Goal: Information Seeking & Learning: Learn about a topic

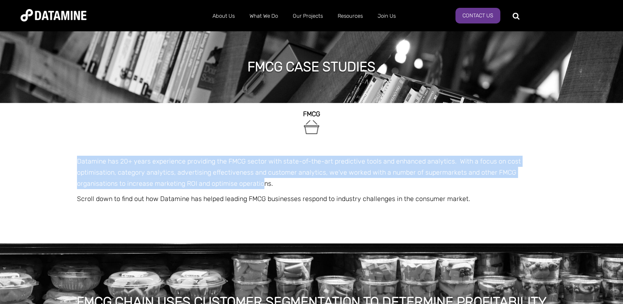
drag, startPoint x: 77, startPoint y: 161, endPoint x: 260, endPoint y: 186, distance: 185.3
click at [260, 186] on p "Datamine has 20+ years experience providing the FMCG sector with state-of-the-a…" at bounding box center [311, 173] width 469 height 34
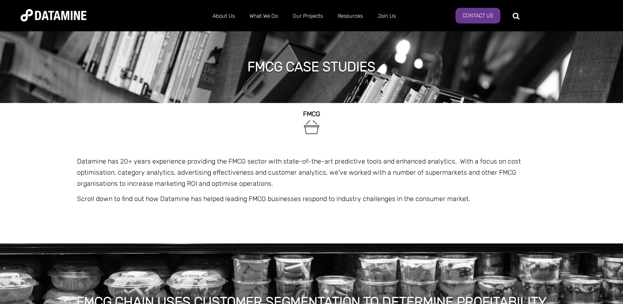
drag, startPoint x: 261, startPoint y: 187, endPoint x: 191, endPoint y: 222, distance: 78.4
click at [191, 222] on div "FMCG CHAIN USES CUSTOMER SEGMENTATION TO DETERMINE PROFITABILITY" at bounding box center [311, 290] width 623 height 152
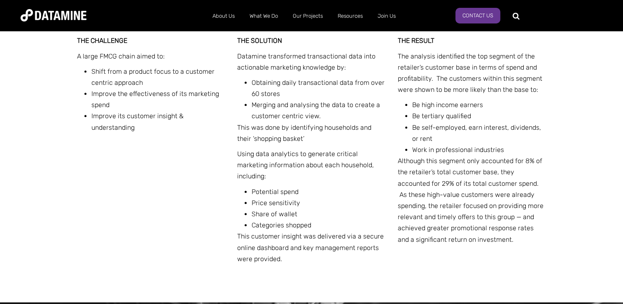
scroll to position [352, 0]
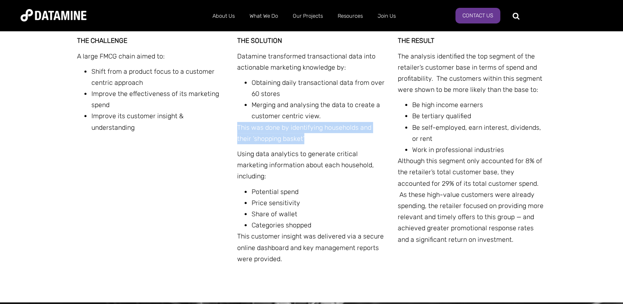
drag, startPoint x: 247, startPoint y: 127, endPoint x: 303, endPoint y: 142, distance: 58.1
click at [303, 142] on p "This was done by identifying households and their ‘shopping basket’" at bounding box center [311, 133] width 149 height 22
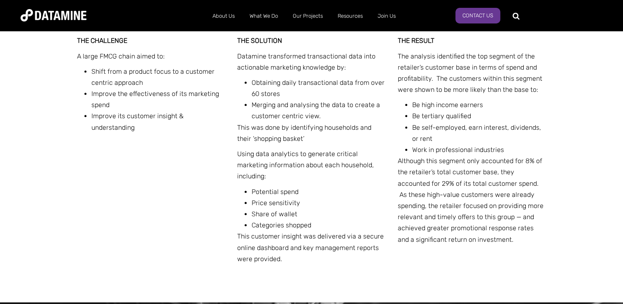
drag, startPoint x: 303, startPoint y: 142, endPoint x: 282, endPoint y: 183, distance: 45.3
click at [282, 183] on div "THE SOLUTION Datamine transformed transactional data into actionable marketing …" at bounding box center [311, 151] width 149 height 233
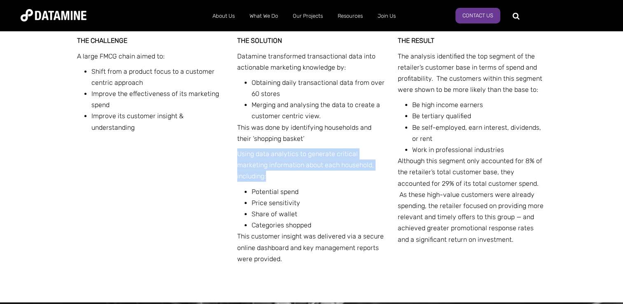
drag, startPoint x: 238, startPoint y: 153, endPoint x: 375, endPoint y: 175, distance: 138.8
click at [375, 175] on p "Using data analytics to generate critical marketing information about each hous…" at bounding box center [311, 165] width 149 height 34
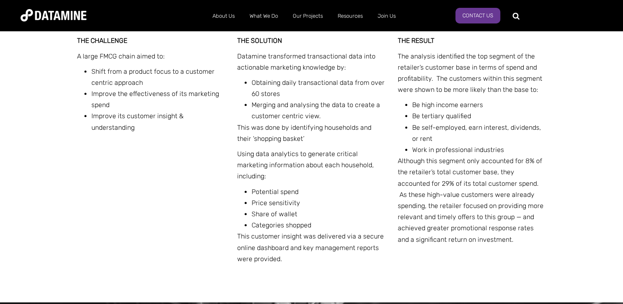
drag, startPoint x: 375, startPoint y: 175, endPoint x: 346, endPoint y: 206, distance: 41.9
click at [346, 206] on li "Price sensitivity" at bounding box center [318, 202] width 134 height 11
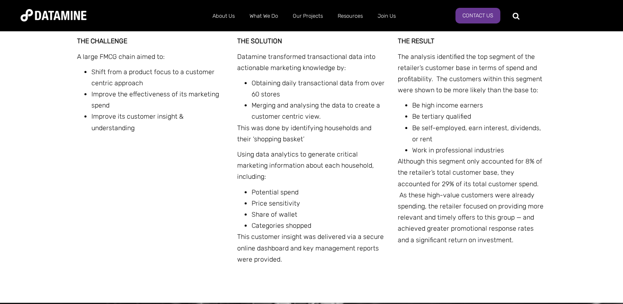
scroll to position [351, 0]
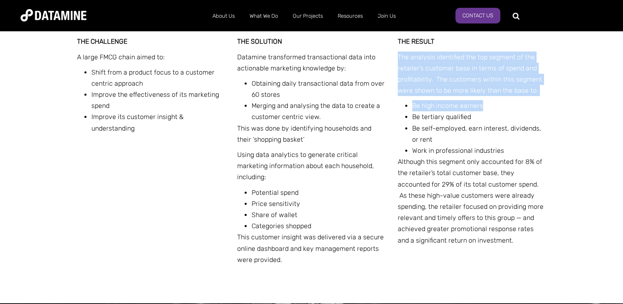
drag, startPoint x: 398, startPoint y: 52, endPoint x: 553, endPoint y: 107, distance: 164.1
click at [553, 107] on div "THE CHALLENGE A large FMCG chain aimed to: Shift from a product focus to a cust…" at bounding box center [311, 159] width 623 height 288
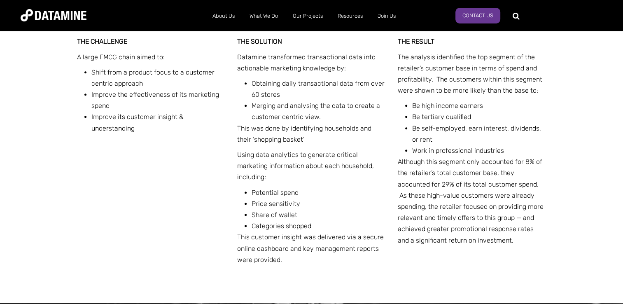
drag, startPoint x: 553, startPoint y: 107, endPoint x: 479, endPoint y: 119, distance: 74.7
click at [479, 119] on li "Be tertiary qualified" at bounding box center [479, 116] width 134 height 11
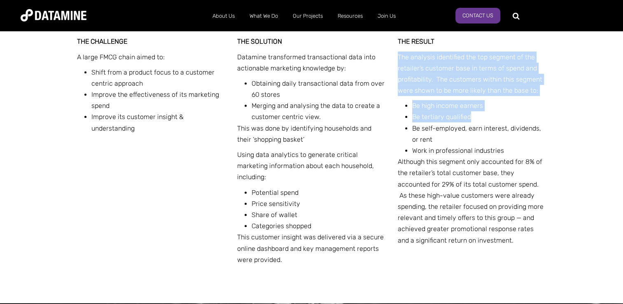
drag, startPoint x: 476, startPoint y: 116, endPoint x: 393, endPoint y: 55, distance: 102.4
click at [393, 55] on div "THE CHALLENGE A large FMCG chain aimed to: Shift from a product focus to a cust…" at bounding box center [311, 159] width 469 height 288
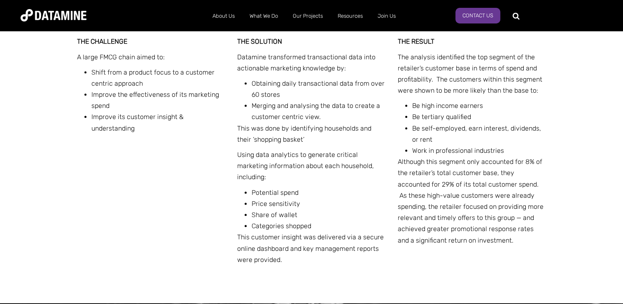
drag, startPoint x: 393, startPoint y: 55, endPoint x: 435, endPoint y: 137, distance: 92.0
click at [435, 137] on li "Be self-employed, earn interest, dividends, or rent" at bounding box center [479, 134] width 134 height 22
drag, startPoint x: 462, startPoint y: 114, endPoint x: 400, endPoint y: 113, distance: 61.7
click at [400, 113] on div "THE RESULT The analysis identified the top segment of the retailer’s customer b…" at bounding box center [471, 150] width 149 height 229
drag, startPoint x: 400, startPoint y: 113, endPoint x: 447, endPoint y: 137, distance: 52.6
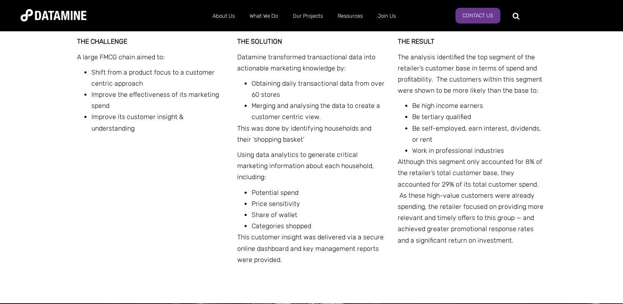
click at [447, 137] on li "Be self-employed, earn interest, dividends, or rent" at bounding box center [479, 134] width 134 height 22
drag, startPoint x: 422, startPoint y: 125, endPoint x: 442, endPoint y: 139, distance: 24.3
click at [442, 139] on li "Be self-employed, earn interest, dividends, or rent" at bounding box center [479, 134] width 134 height 22
drag, startPoint x: 442, startPoint y: 139, endPoint x: 443, endPoint y: 161, distance: 22.2
click at [443, 161] on p "Although this segment only accounted for 8% of the retailer’s total customer ba…" at bounding box center [471, 201] width 149 height 90
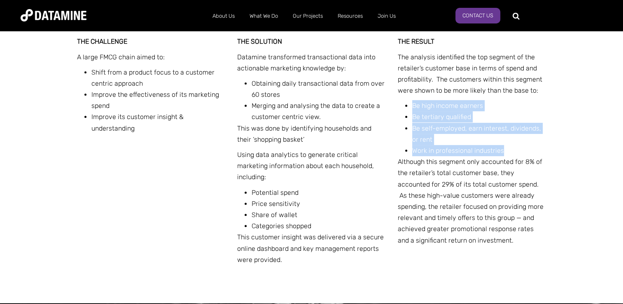
drag, startPoint x: 527, startPoint y: 150, endPoint x: 411, endPoint y: 108, distance: 124.2
click at [411, 108] on ul "Be high income earners Be tertiary qualified Be self-employed, earn interest, d…" at bounding box center [475, 128] width 142 height 56
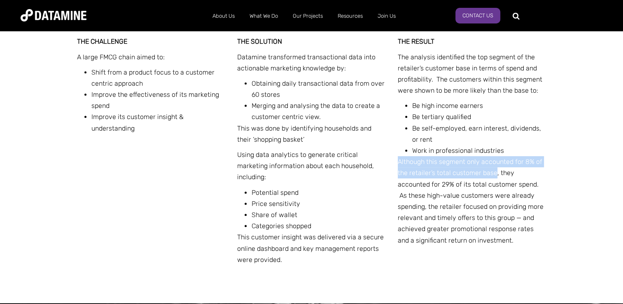
drag, startPoint x: 394, startPoint y: 160, endPoint x: 494, endPoint y: 172, distance: 100.2
click at [494, 172] on div "THE CHALLENGE A large FMCG chain aimed to: Shift from a product focus to a cust…" at bounding box center [311, 159] width 469 height 288
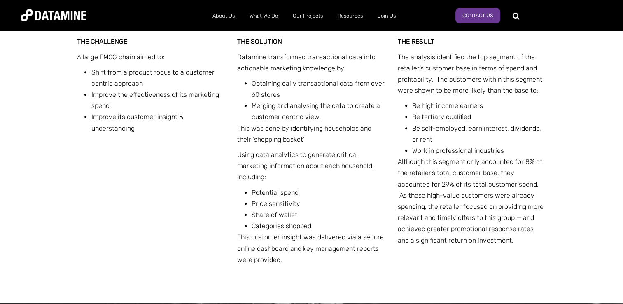
drag, startPoint x: 494, startPoint y: 172, endPoint x: 495, endPoint y: 246, distance: 74.1
click at [495, 246] on div "THE RESULT The analysis identified the top segment of the retailer’s customer b…" at bounding box center [471, 150] width 149 height 229
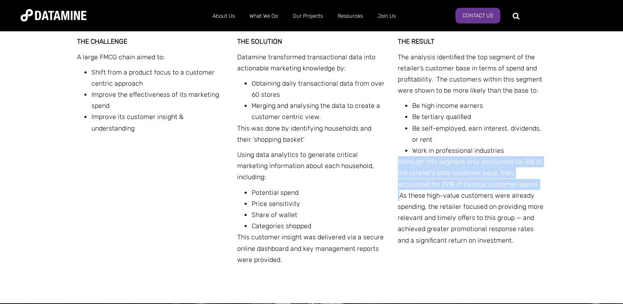
drag, startPoint x: 395, startPoint y: 160, endPoint x: 505, endPoint y: 184, distance: 113.1
click at [505, 184] on div "THE CHALLENGE A large FMCG chain aimed to: Shift from a product focus to a cust…" at bounding box center [311, 159] width 469 height 288
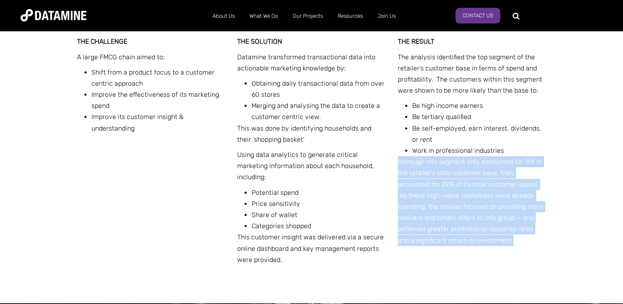
drag, startPoint x: 470, startPoint y: 239, endPoint x: 398, endPoint y: 160, distance: 107.2
click at [398, 160] on p "Although this segment only accounted for 8% of the retailer’s total customer ba…" at bounding box center [471, 201] width 149 height 90
click at [582, 229] on div "THE CHALLENGE A large FMCG chain aimed to: Shift from a product focus to a cust…" at bounding box center [311, 159] width 623 height 288
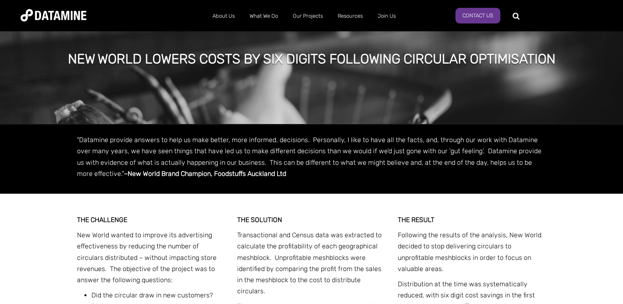
scroll to position [655, 0]
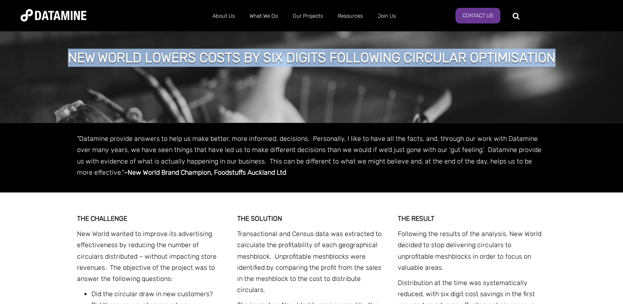
drag, startPoint x: 69, startPoint y: 56, endPoint x: 558, endPoint y: 59, distance: 489.2
click at [558, 59] on div "New World lowers costs by six digits following circular optimisation" at bounding box center [312, 59] width 512 height 21
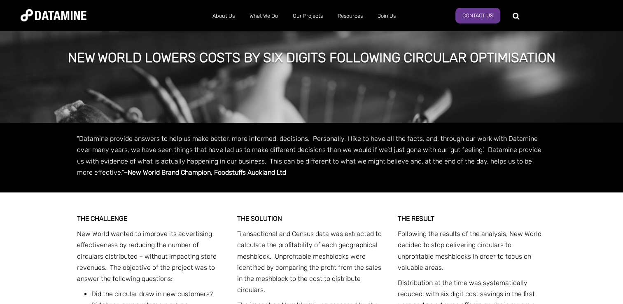
click at [199, 148] on span ""Datamine provide answers to help us make better, more informed, decisions. Per…" at bounding box center [309, 156] width 464 height 42
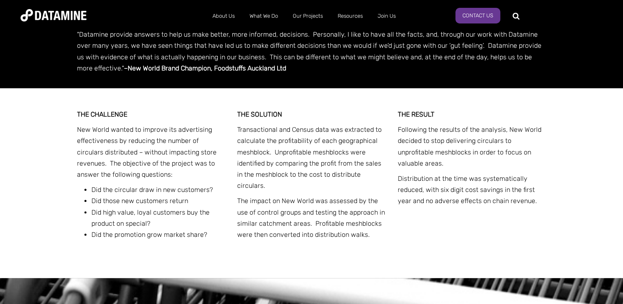
scroll to position [760, 0]
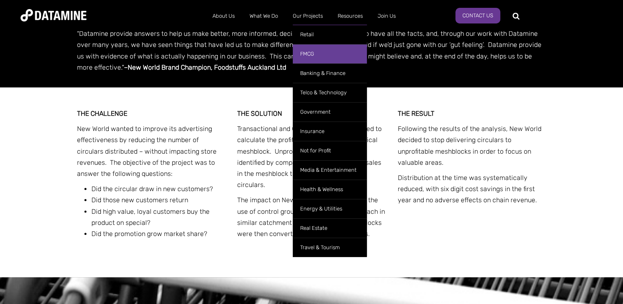
click at [314, 56] on link "FMCG" at bounding box center [330, 53] width 74 height 19
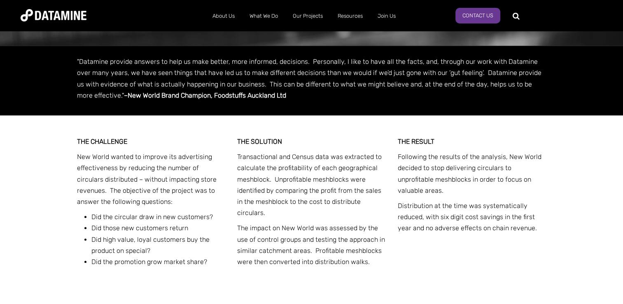
scroll to position [731, 0]
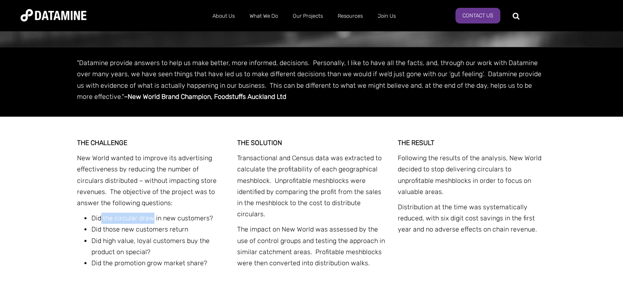
drag, startPoint x: 101, startPoint y: 221, endPoint x: 152, endPoint y: 218, distance: 51.1
click at [152, 218] on span "Did the circular draw in new customers?" at bounding box center [151, 218] width 121 height 8
drag, startPoint x: 152, startPoint y: 218, endPoint x: 135, endPoint y: 278, distance: 62.1
drag, startPoint x: 168, startPoint y: 171, endPoint x: 220, endPoint y: 171, distance: 51.8
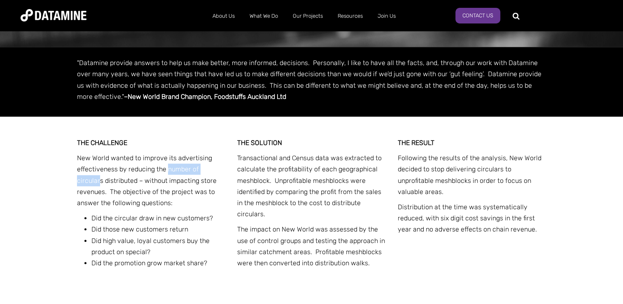
click at [216, 171] on span "New World wanted to improve its advertising effectiveness by reducing the numbe…" at bounding box center [146, 180] width 139 height 53
copy span "number of circular"
click at [295, 195] on p "Transactional and Census data was extracted to calculate the profitability of e…" at bounding box center [311, 185] width 149 height 67
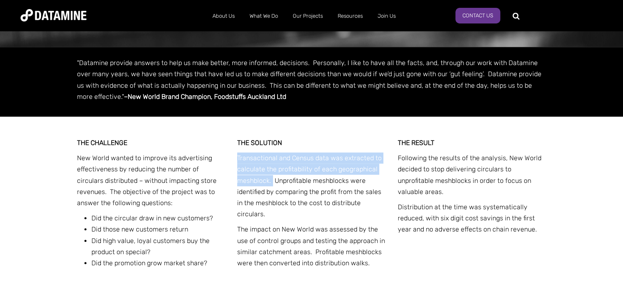
drag, startPoint x: 238, startPoint y: 158, endPoint x: 273, endPoint y: 182, distance: 42.9
click at [273, 182] on p "Transactional and Census data was extracted to calculate the profitability of e…" at bounding box center [311, 185] width 149 height 67
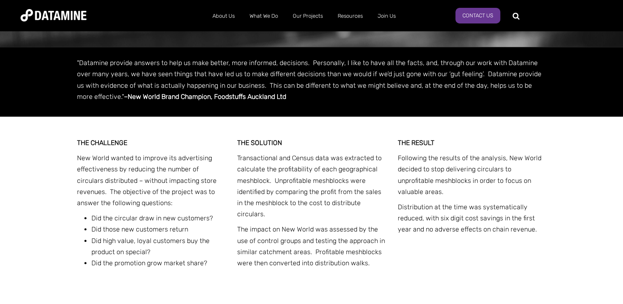
drag, startPoint x: 273, startPoint y: 182, endPoint x: 272, endPoint y: 223, distance: 41.6
click at [272, 223] on div "THE SOLUTION Transactional and Census data was extracted to calculate the profi…" at bounding box center [311, 204] width 149 height 135
drag, startPoint x: 240, startPoint y: 181, endPoint x: 268, endPoint y: 180, distance: 28.4
click at [268, 180] on div "THE CHALLENGE New World wanted to improve its advertising effectiveness by redu…" at bounding box center [311, 211] width 469 height 190
copy p "meshblock"
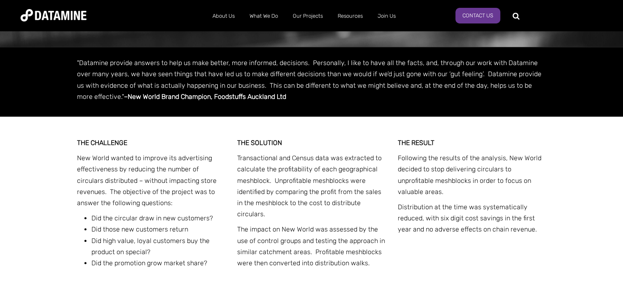
click at [316, 216] on p "Transactional and Census data was extracted to calculate the profitability of e…" at bounding box center [311, 185] width 149 height 67
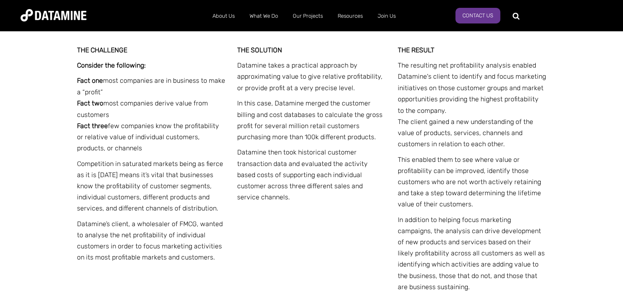
scroll to position [1448, 0]
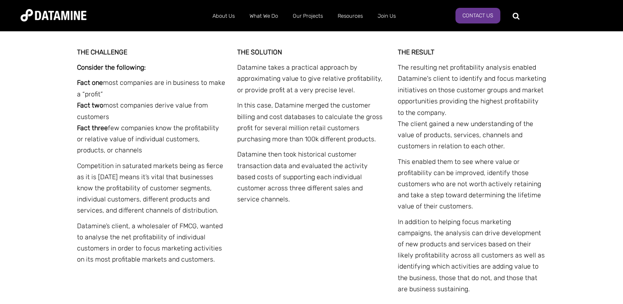
drag, startPoint x: 452, startPoint y: 147, endPoint x: 434, endPoint y: 112, distance: 39.0
click at [452, 147] on p "The resulting net profitability analysis enabled Datamine's client to identify …" at bounding box center [471, 107] width 149 height 90
drag, startPoint x: 427, startPoint y: 92, endPoint x: 410, endPoint y: 95, distance: 17.1
click at [410, 95] on p "The resulting net profitability analysis enabled Datamine's client to identify …" at bounding box center [471, 107] width 149 height 90
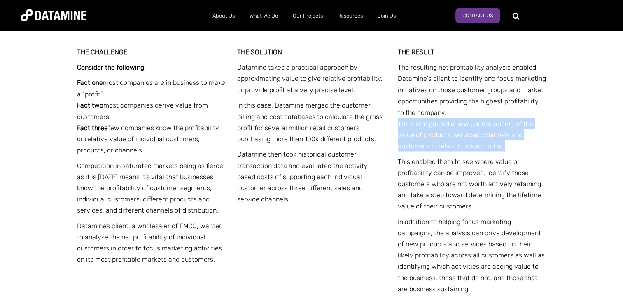
drag, startPoint x: 408, startPoint y: 128, endPoint x: 527, endPoint y: 147, distance: 120.1
click at [527, 147] on div "THE CHALLENGE Consider the following: Fact one most companies are in business t…" at bounding box center [311, 179] width 469 height 306
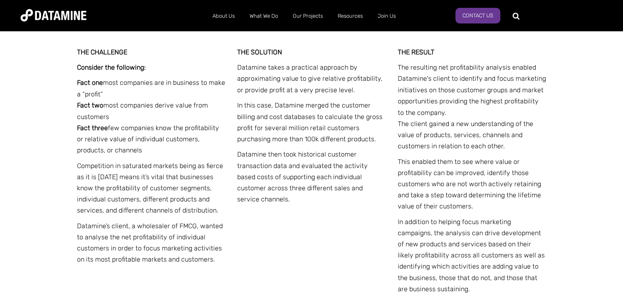
drag, startPoint x: 527, startPoint y: 147, endPoint x: 524, endPoint y: 198, distance: 50.7
click at [524, 198] on p "This enabled them to see where value or profitability can be improved, identify…" at bounding box center [471, 184] width 149 height 56
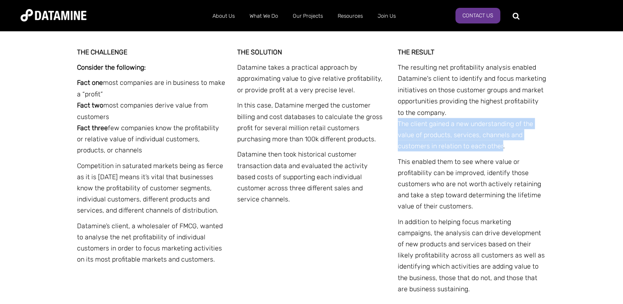
drag, startPoint x: 395, startPoint y: 123, endPoint x: 501, endPoint y: 146, distance: 108.1
click at [501, 146] on div "THE CHALLENGE Consider the following: Fact one most companies are in business t…" at bounding box center [311, 179] width 469 height 306
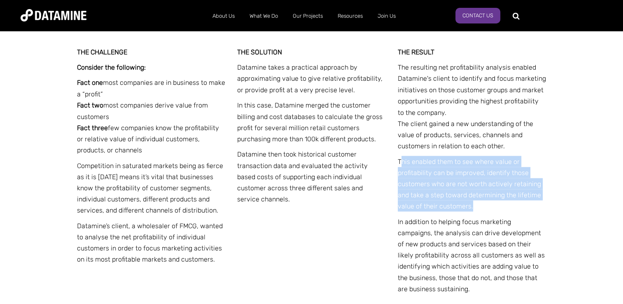
drag, startPoint x: 399, startPoint y: 160, endPoint x: 473, endPoint y: 211, distance: 89.6
click at [473, 211] on p "This enabled them to see where value or profitability can be improved, identify…" at bounding box center [471, 184] width 149 height 56
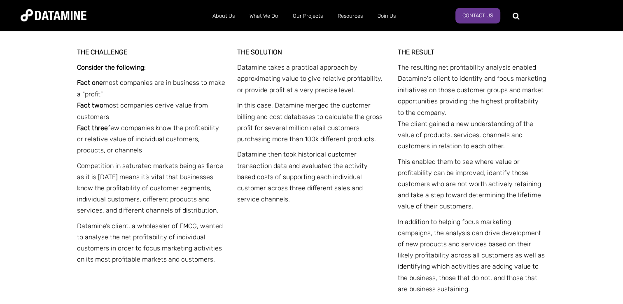
drag, startPoint x: 473, startPoint y: 211, endPoint x: 377, endPoint y: 175, distance: 102.5
click at [377, 182] on p "Datamine then took historical customer transaction data and evaluated the activ…" at bounding box center [311, 176] width 149 height 56
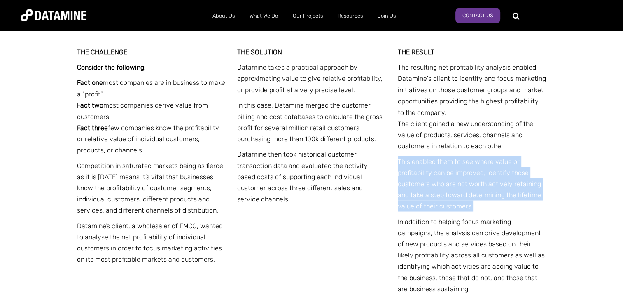
drag, startPoint x: 395, startPoint y: 162, endPoint x: 470, endPoint y: 208, distance: 87.7
click at [470, 208] on div "THE CHALLENGE Consider the following: Fact one most companies are in business t…" at bounding box center [311, 179] width 469 height 306
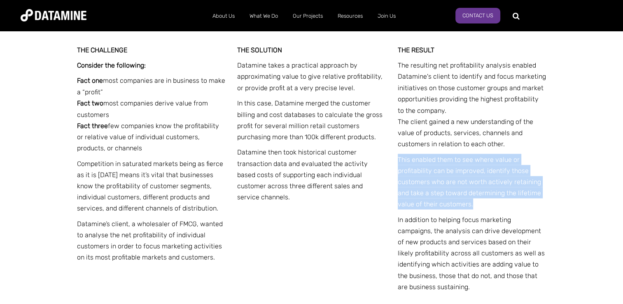
scroll to position [1448, 0]
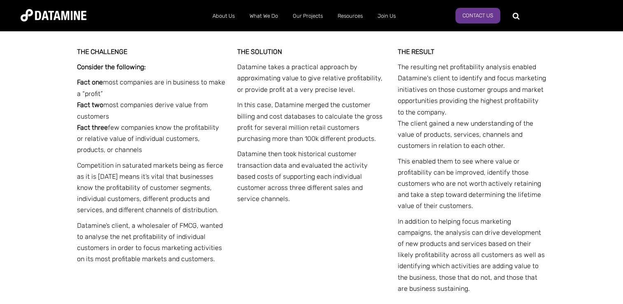
click at [450, 215] on p "In addition to helping focus marketing campaigns, the analysis can drive develo…" at bounding box center [471, 254] width 149 height 78
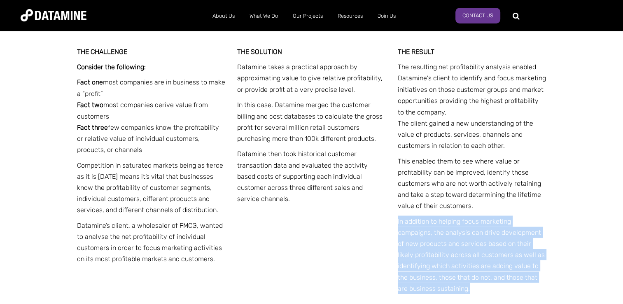
drag, startPoint x: 404, startPoint y: 221, endPoint x: 547, endPoint y: 288, distance: 157.2
click at [547, 288] on div "THE CHALLENGE Consider the following: Fact one most companies are in business t…" at bounding box center [311, 201] width 481 height 351
click at [388, 244] on div "THE CHALLENGE Consider the following: Fact one most companies are in business t…" at bounding box center [311, 179] width 469 height 306
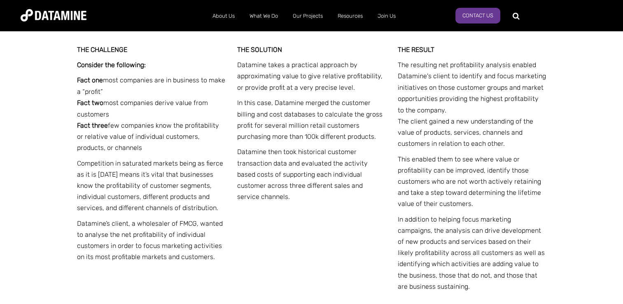
scroll to position [1437, 0]
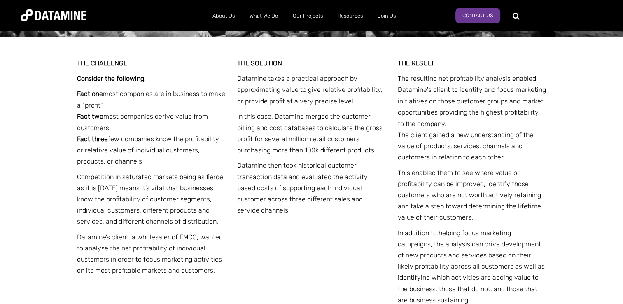
click at [351, 222] on div "THE CHALLENGE Consider the following: Fact one most companies are in business t…" at bounding box center [311, 190] width 469 height 306
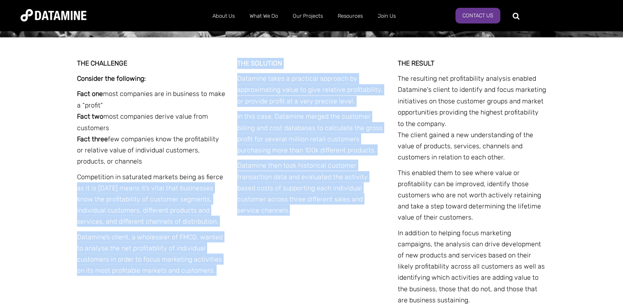
drag, startPoint x: 234, startPoint y: 166, endPoint x: 385, endPoint y: 202, distance: 155.6
click at [385, 202] on div "THE CHALLENGE Consider the following: Fact one most companies are in business t…" at bounding box center [311, 190] width 469 height 306
drag, startPoint x: 385, startPoint y: 202, endPoint x: 356, endPoint y: 237, distance: 45.0
click at [356, 237] on div "THE CHALLENGE Consider the following: Fact one most companies are in business t…" at bounding box center [311, 190] width 469 height 306
